Goal: Information Seeking & Learning: Learn about a topic

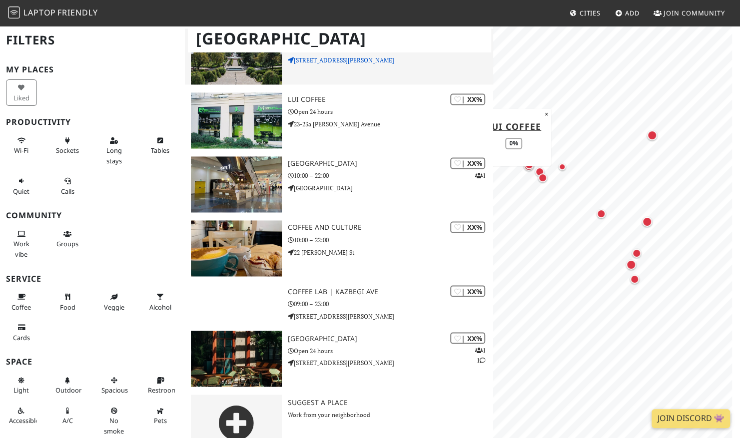
scroll to position [891, 0]
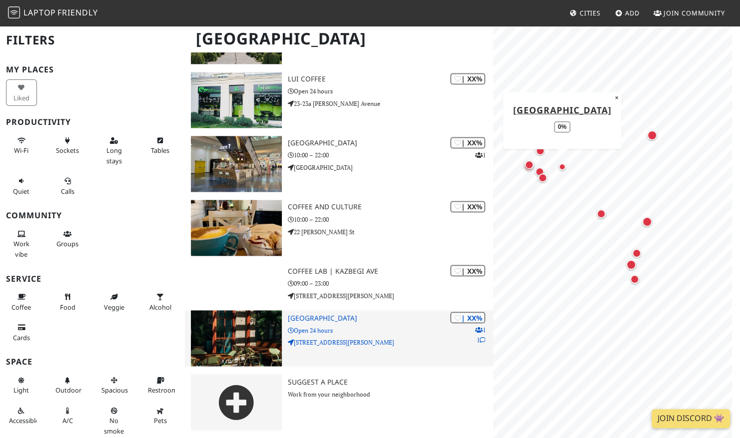
click at [484, 339] on icon at bounding box center [482, 340] width 6 height 6
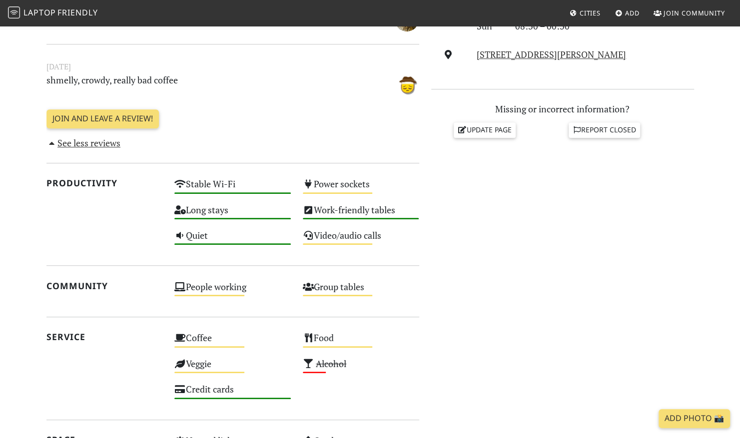
scroll to position [400, 0]
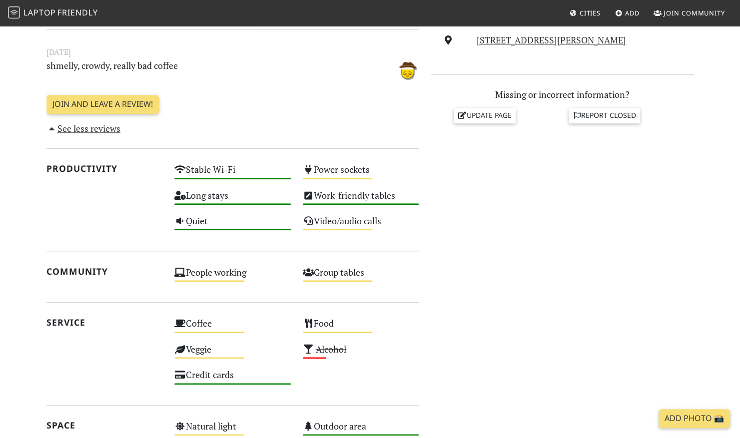
drag, startPoint x: 660, startPoint y: 438, endPoint x: 525, endPoint y: 339, distance: 167.2
click at [525, 339] on div "Do you like working from here? Mon 09:30 – 22:30 Tue 08:30 – 00:30 Wed 08:30 – …" at bounding box center [562, 195] width 275 height 701
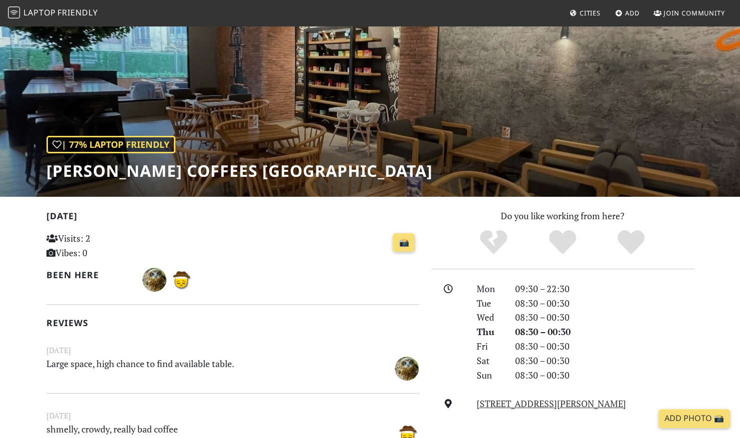
scroll to position [0, 0]
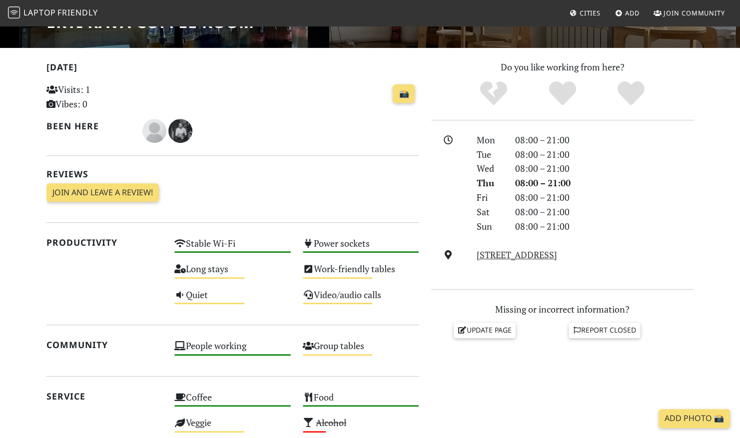
scroll to position [200, 0]
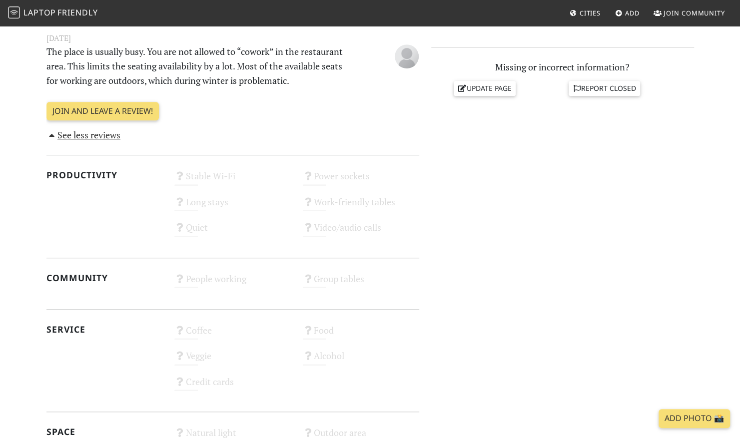
scroll to position [350, 0]
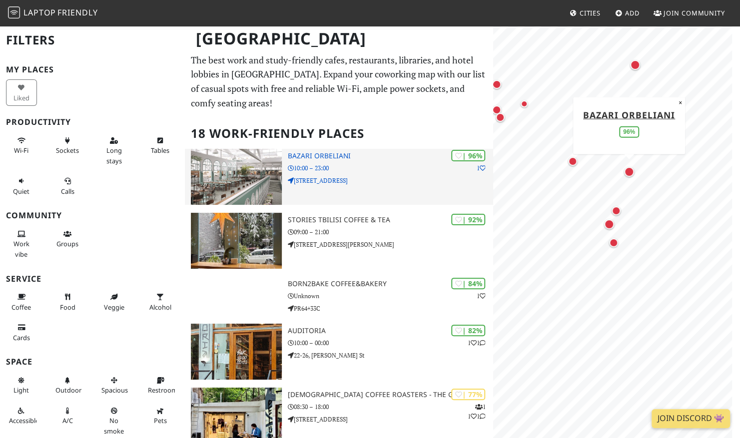
click at [373, 177] on p "[STREET_ADDRESS]" at bounding box center [390, 180] width 205 height 9
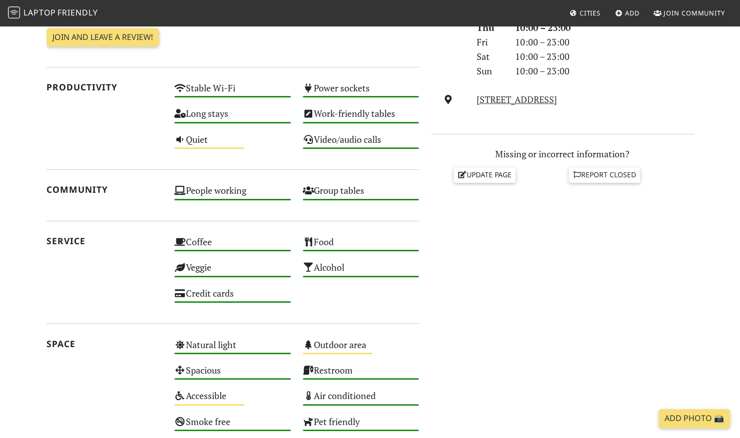
scroll to position [312, 0]
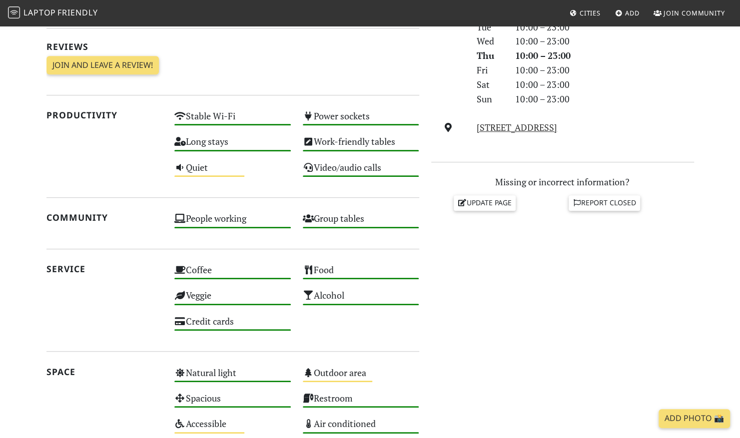
click at [528, 135] on div "Mon 10:00 – 23:00 Tue 10:00 – 23:00 Wed 10:00 – 23:00 Thu 10:00 – 23:00 Fri 10:…" at bounding box center [562, 77] width 263 height 144
click at [526, 128] on link "3a Vekua Street, 0105, Tbilisi" at bounding box center [516, 127] width 80 height 12
